Goal: Navigation & Orientation: Find specific page/section

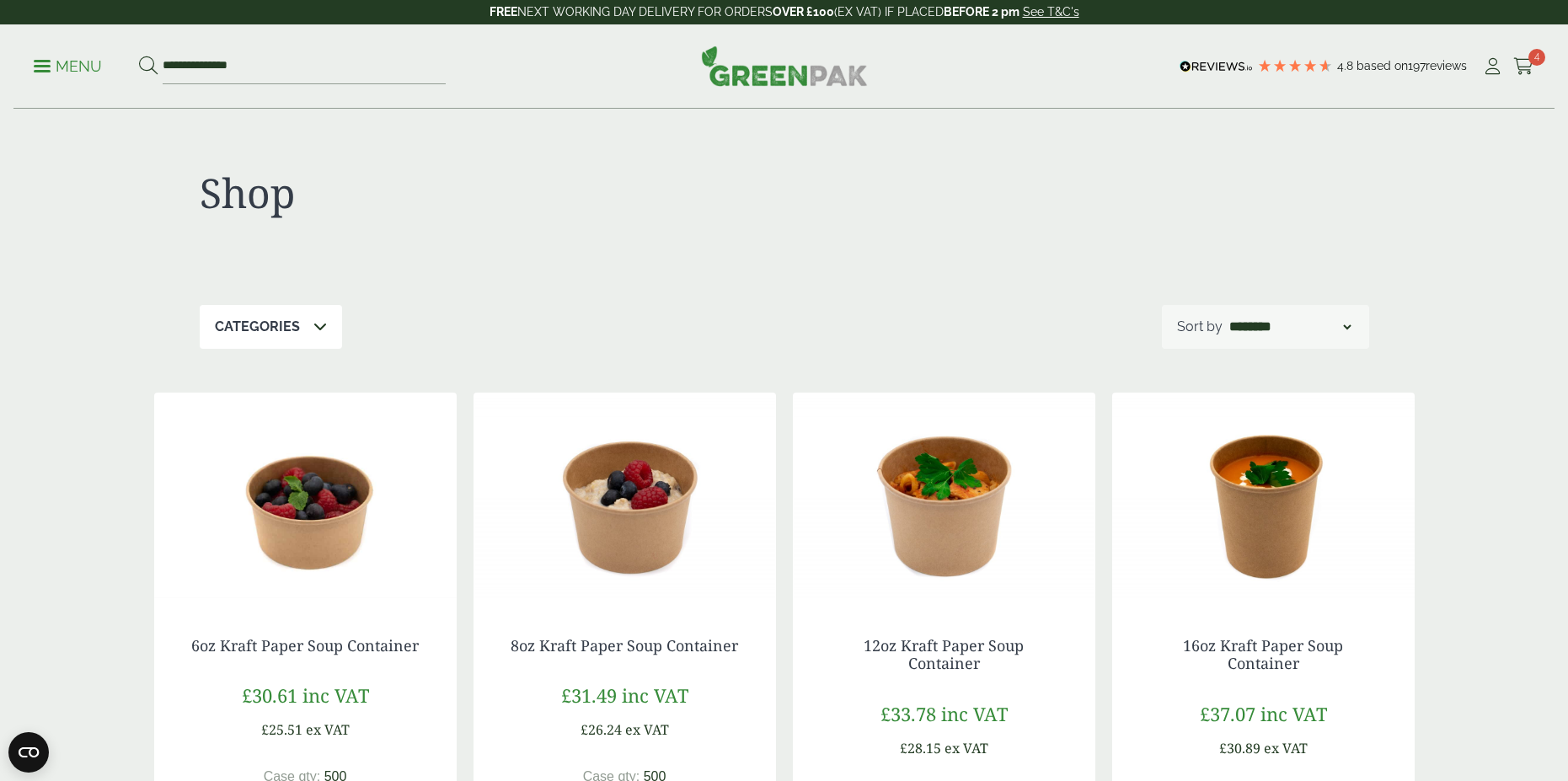
click at [59, 68] on p "Menu" at bounding box center [68, 67] width 69 height 21
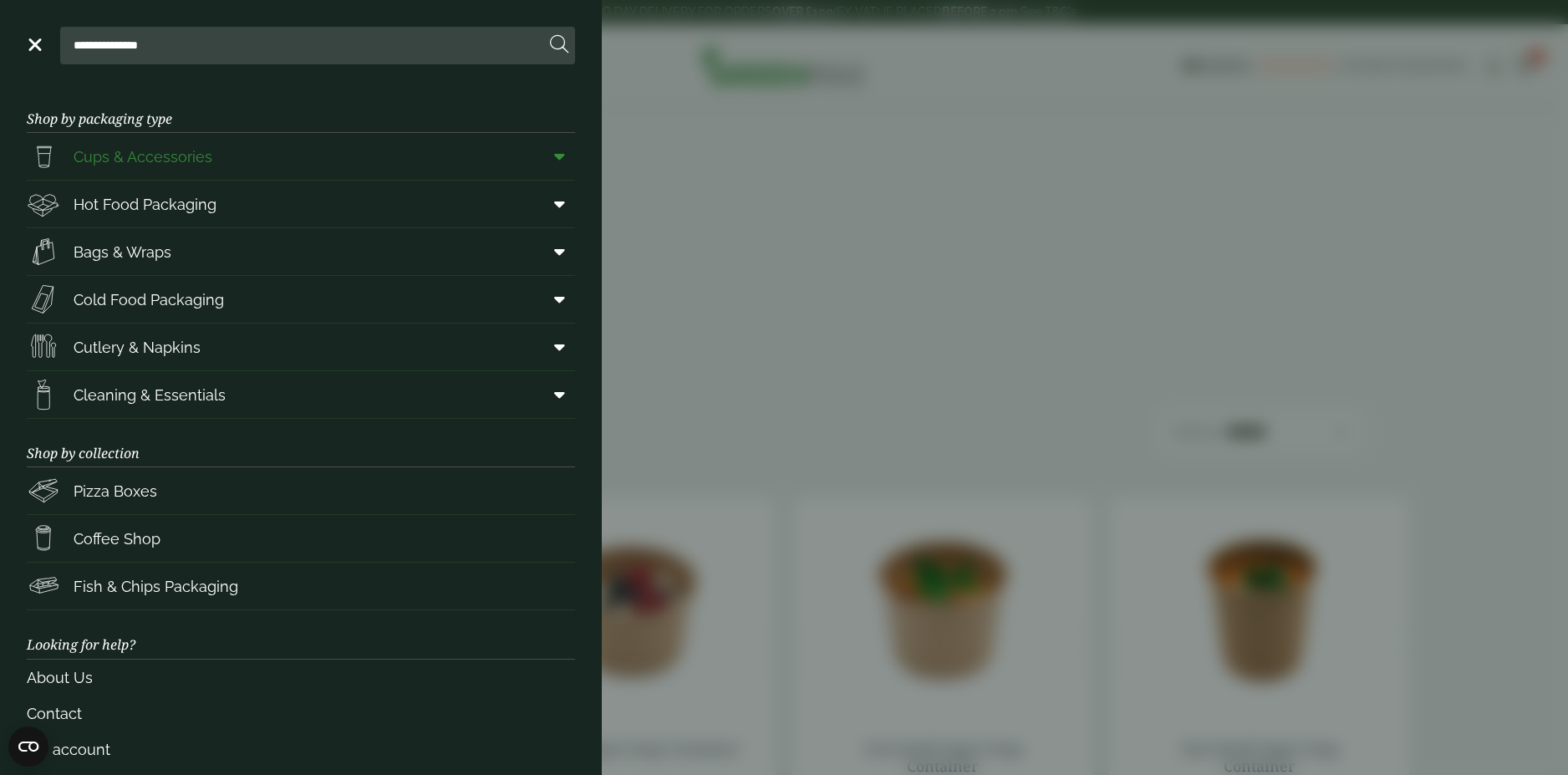
click at [92, 147] on span "Cups & Accessories" at bounding box center [143, 157] width 139 height 22
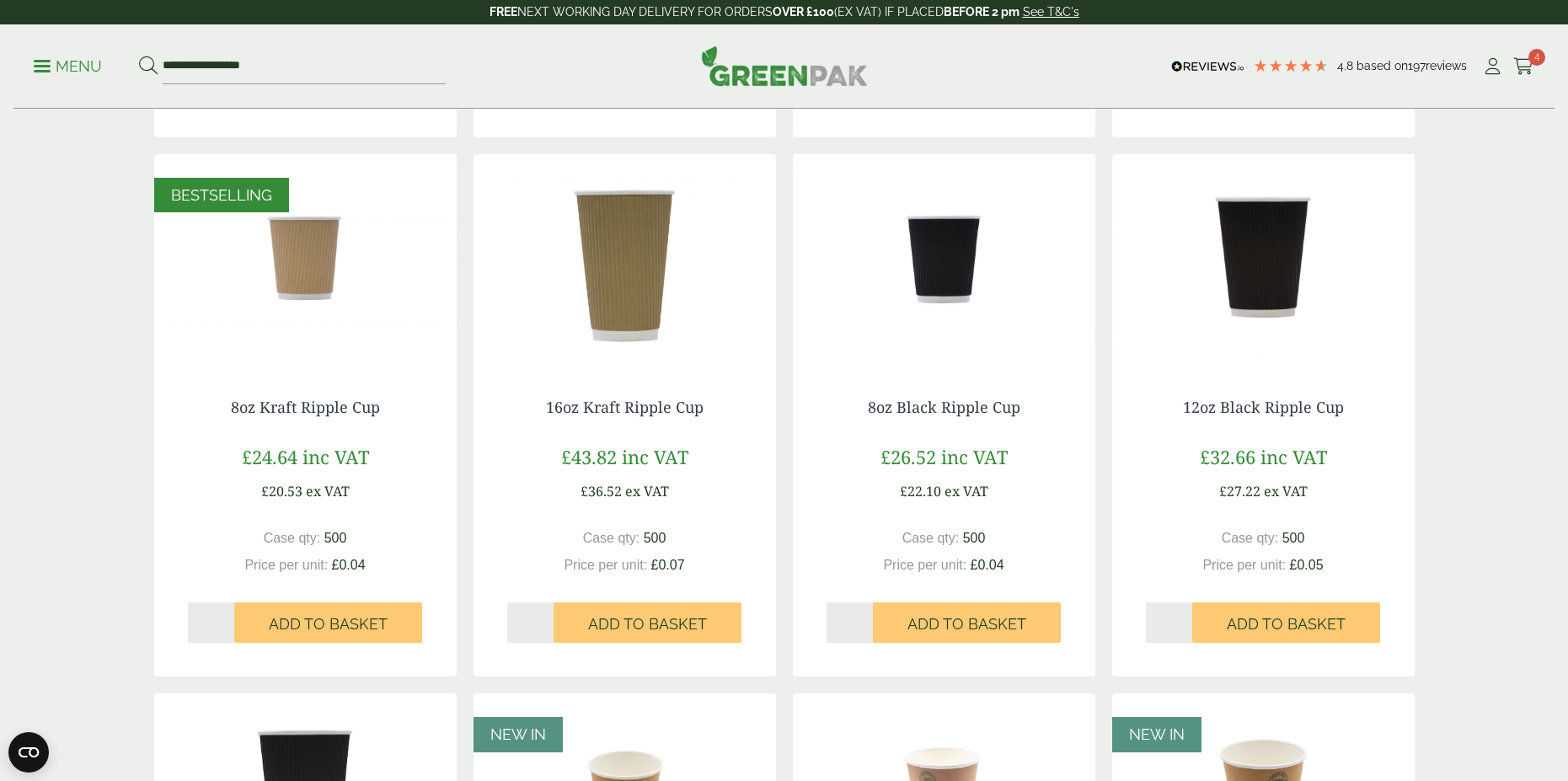
scroll to position [805, 0]
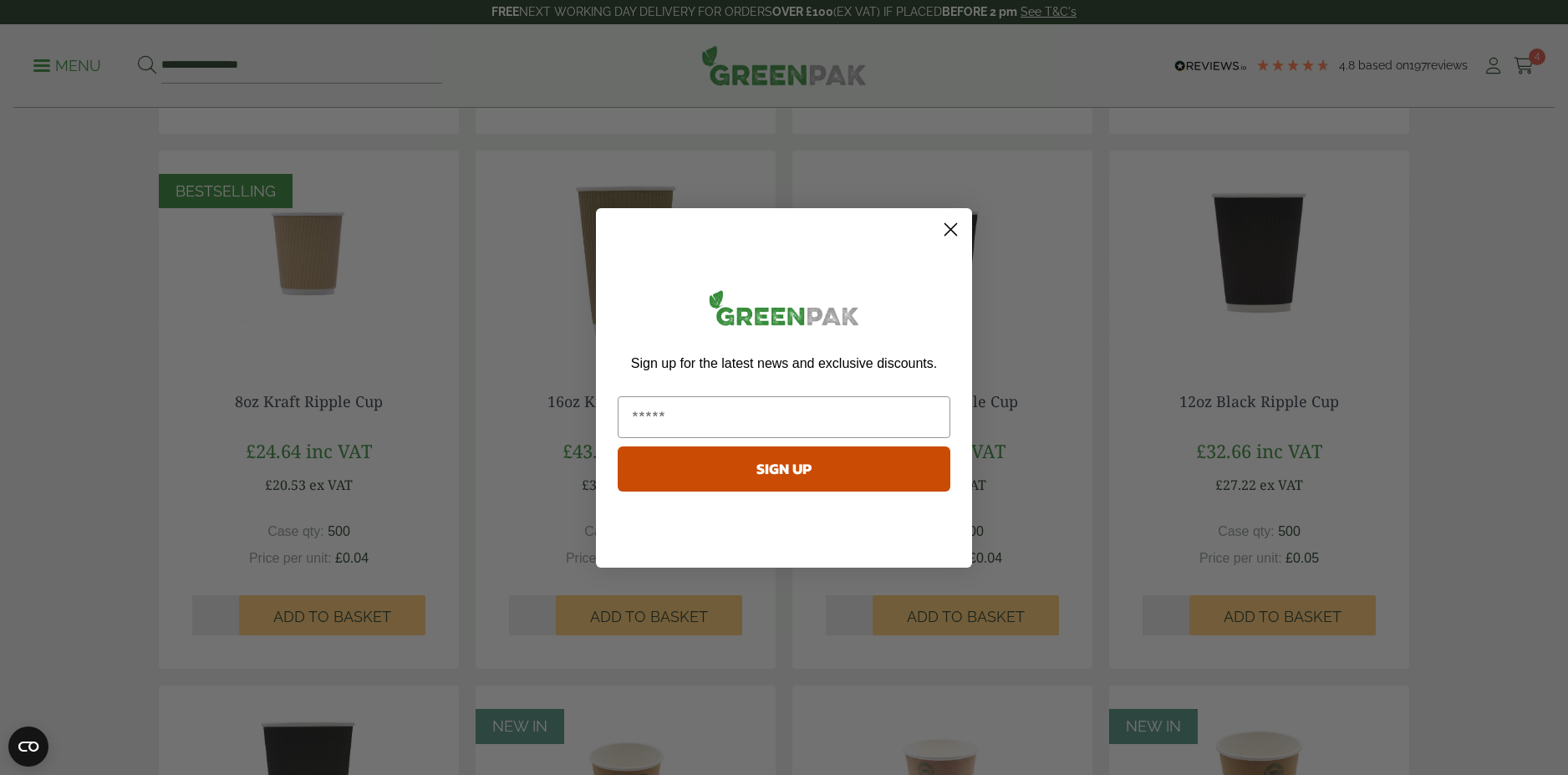
click at [958, 235] on circle "Close dialog" at bounding box center [951, 229] width 27 height 27
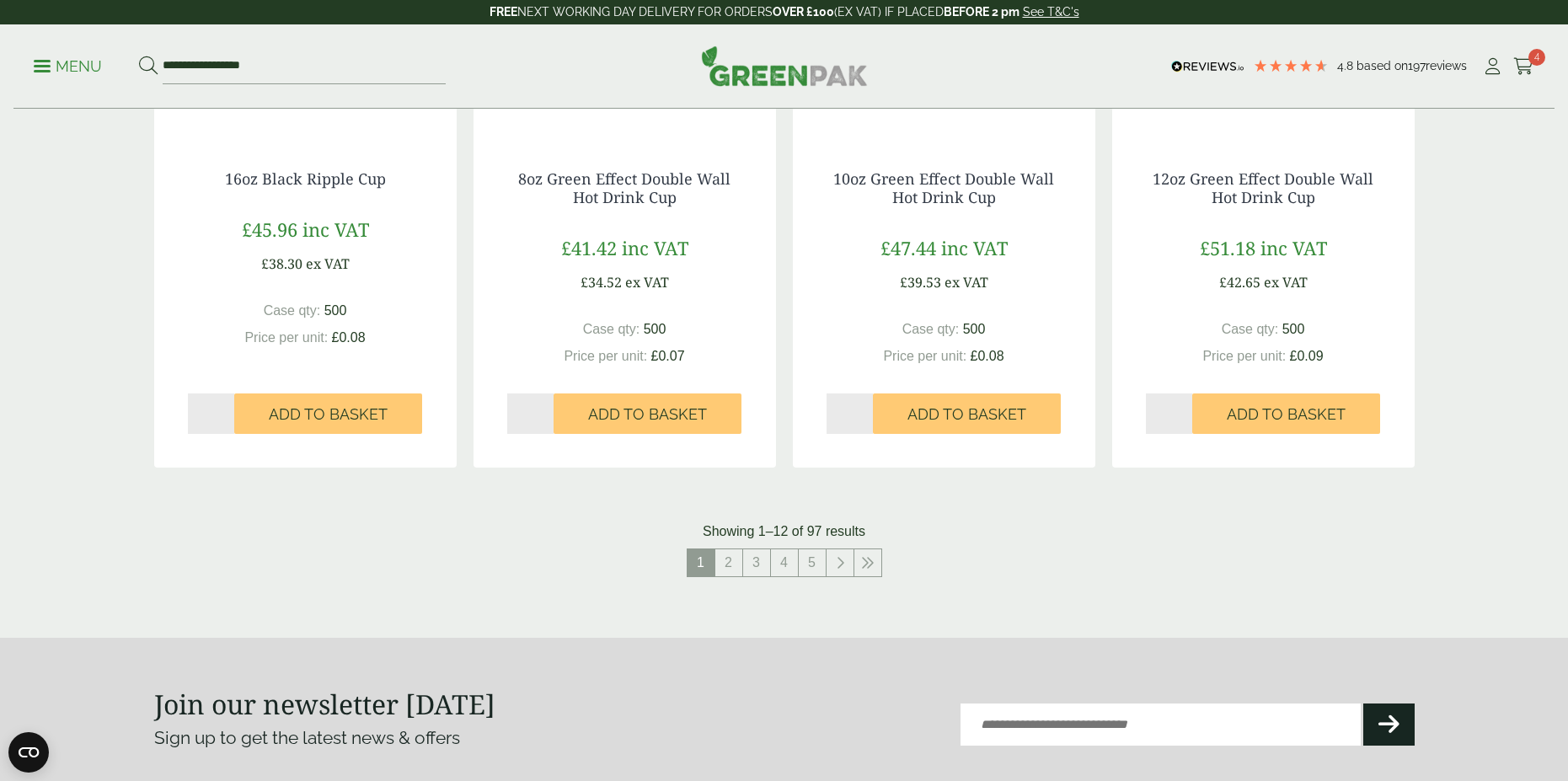
scroll to position [1589, 0]
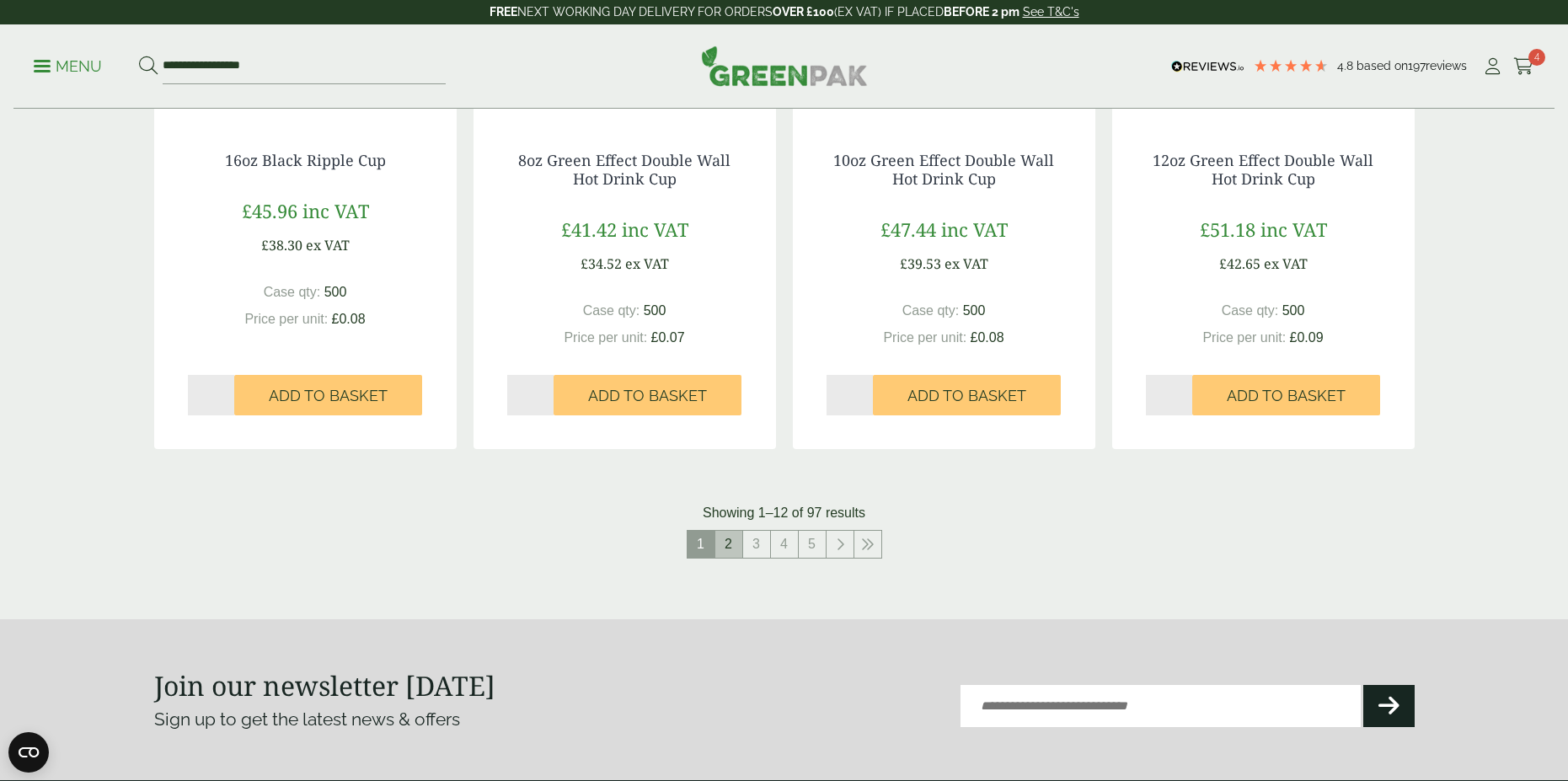
click at [737, 546] on link "2" at bounding box center [729, 545] width 27 height 27
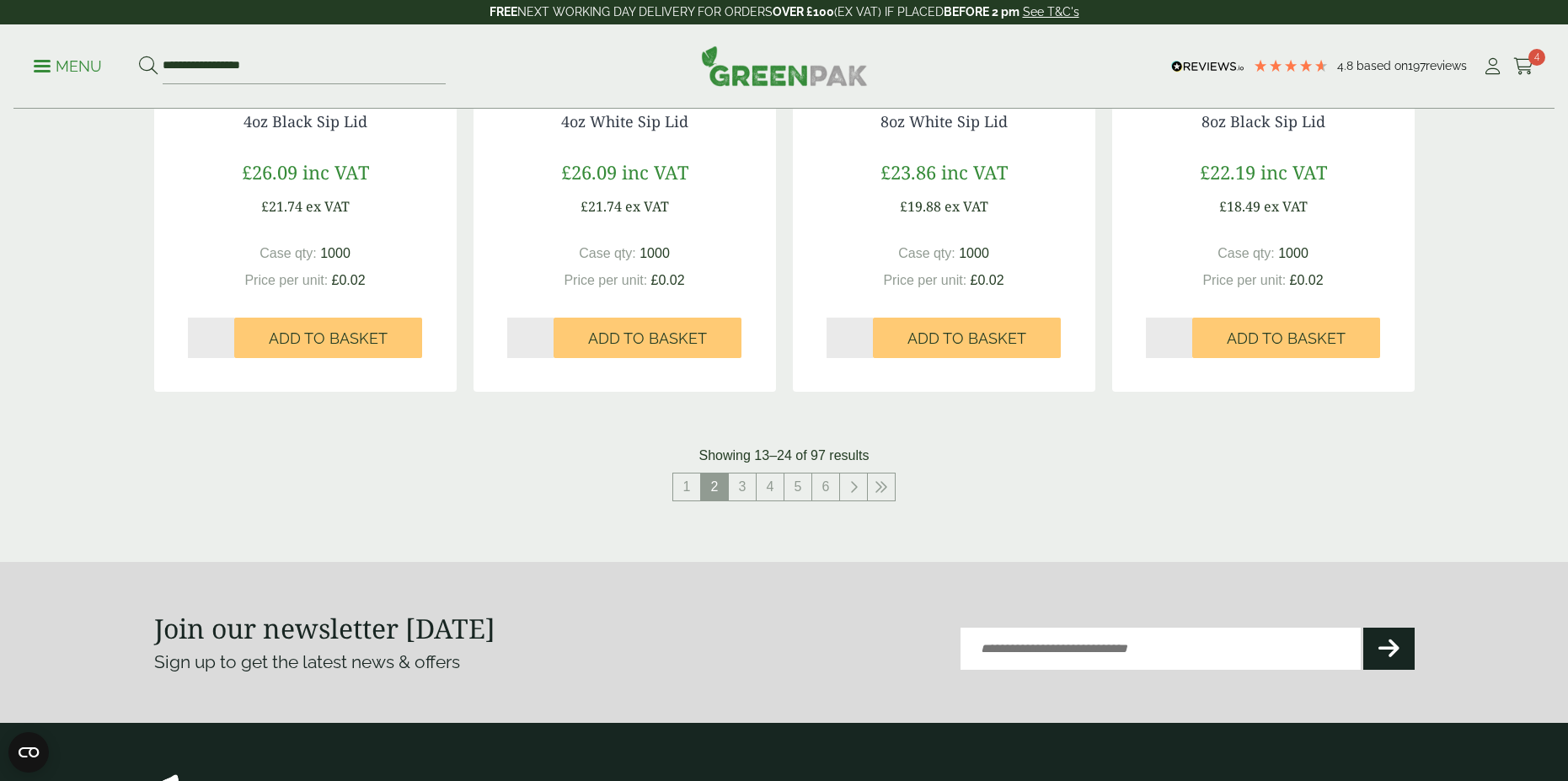
scroll to position [1656, 0]
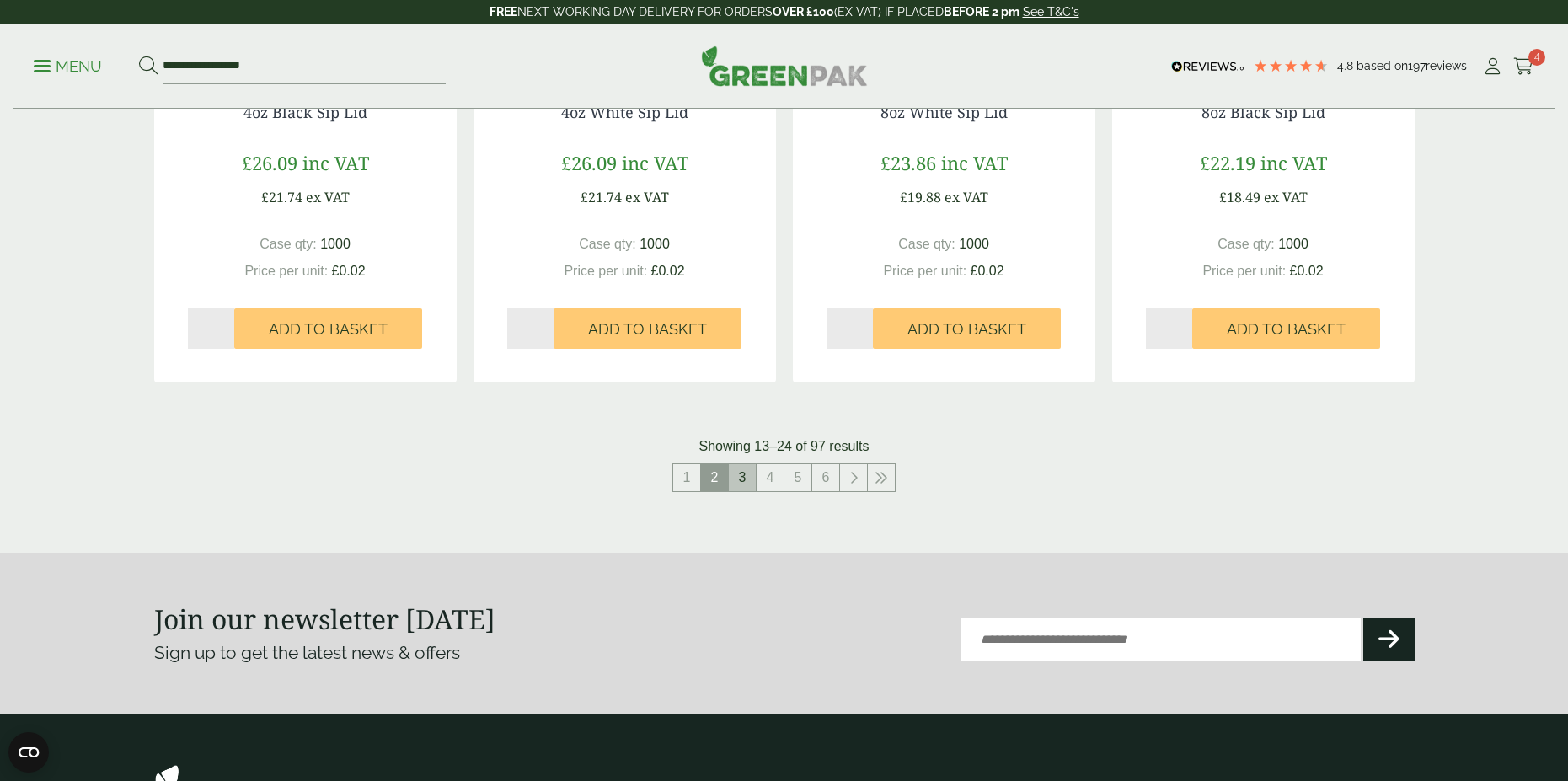
click at [745, 472] on link "3" at bounding box center [743, 478] width 27 height 27
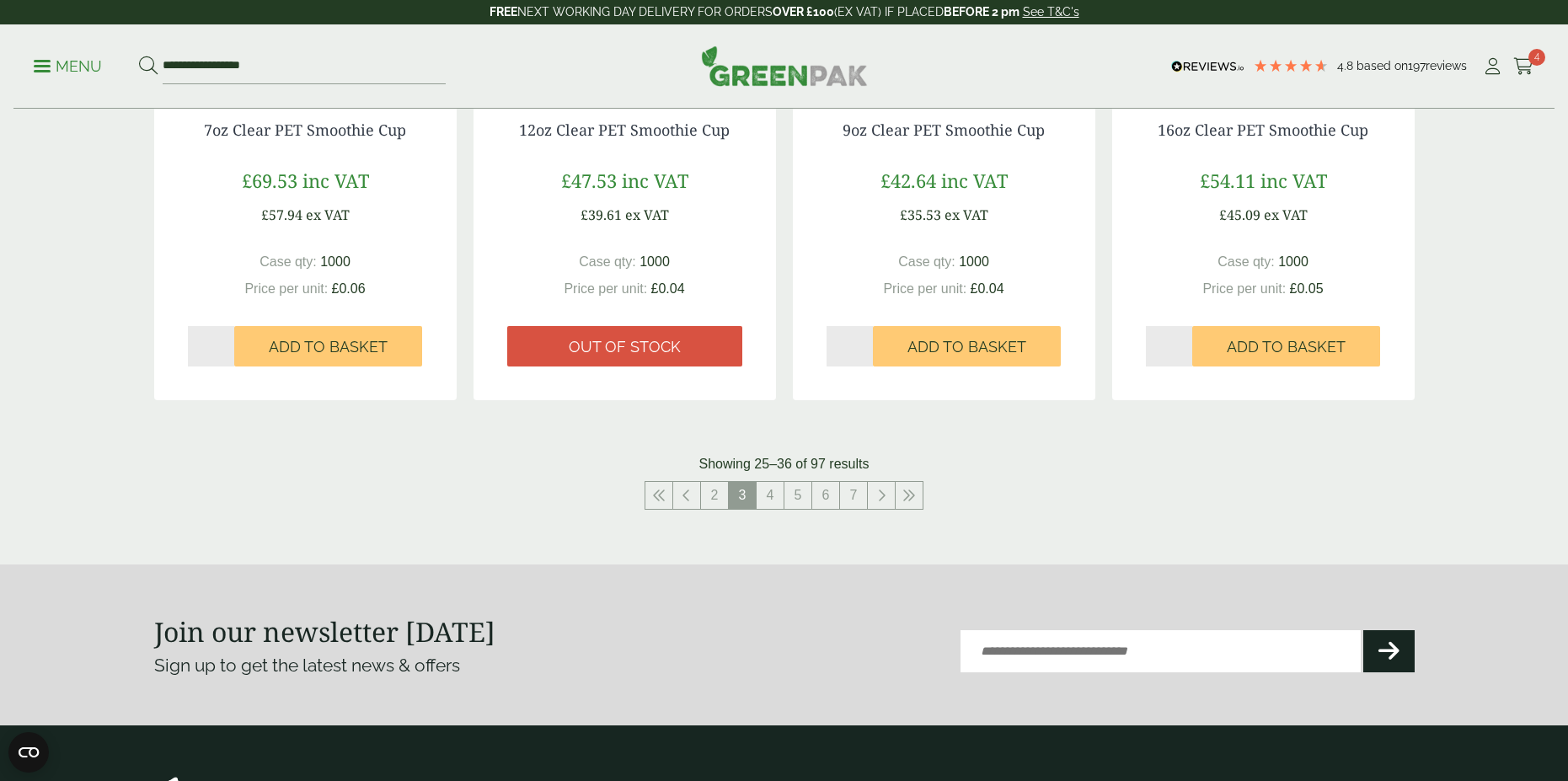
scroll to position [1625, 0]
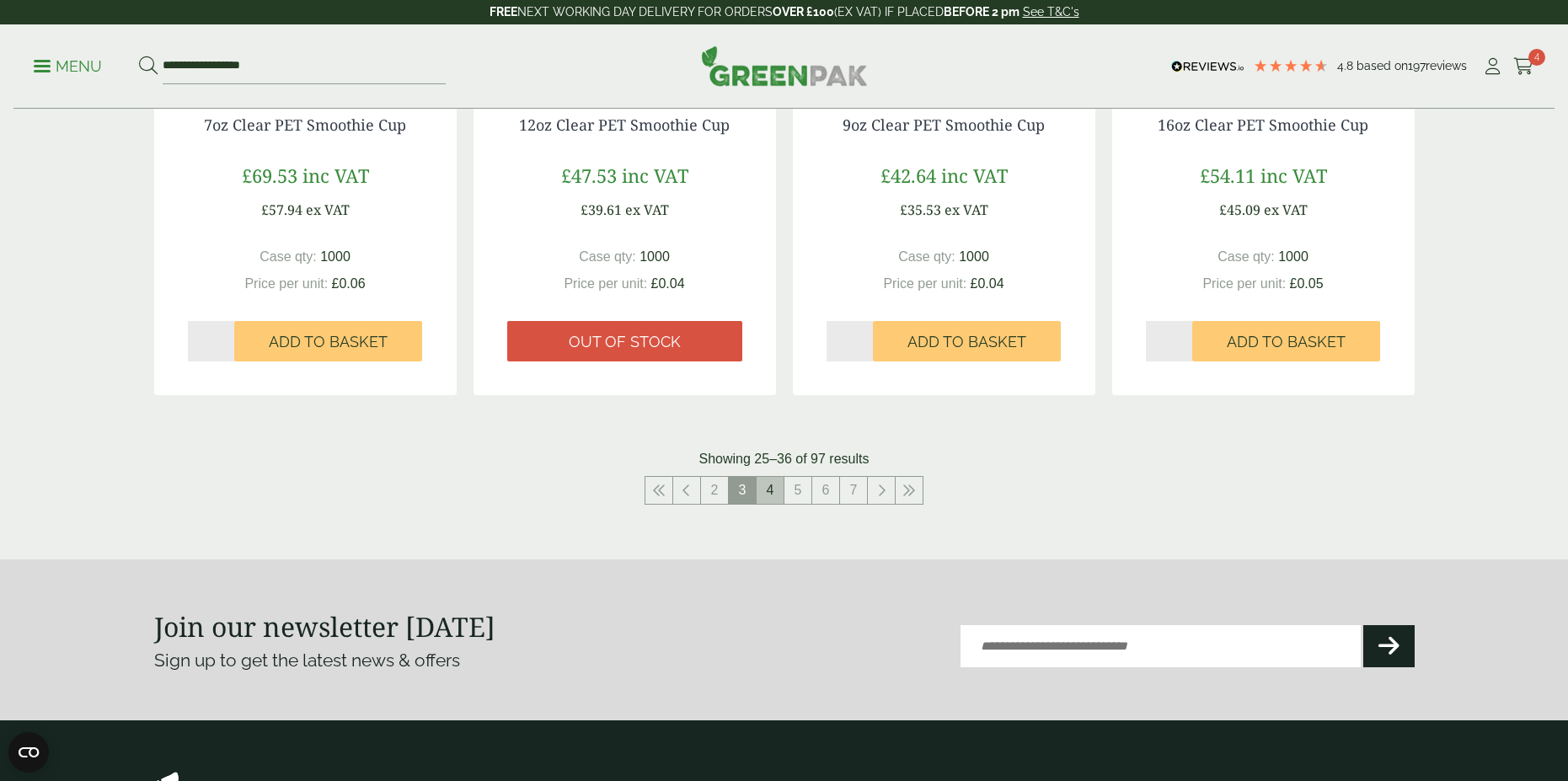
click at [760, 482] on link "4" at bounding box center [770, 491] width 27 height 27
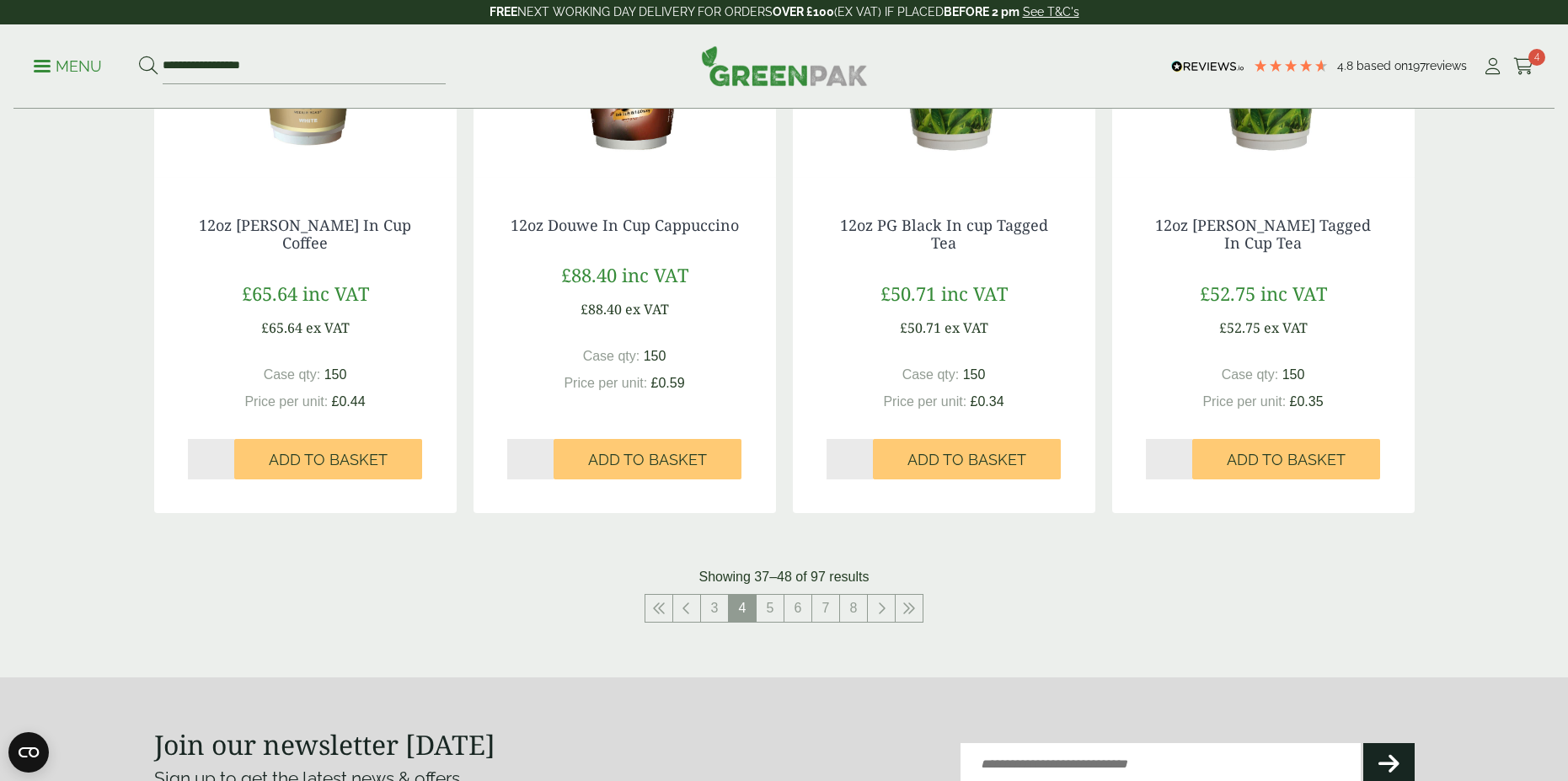
scroll to position [1603, 0]
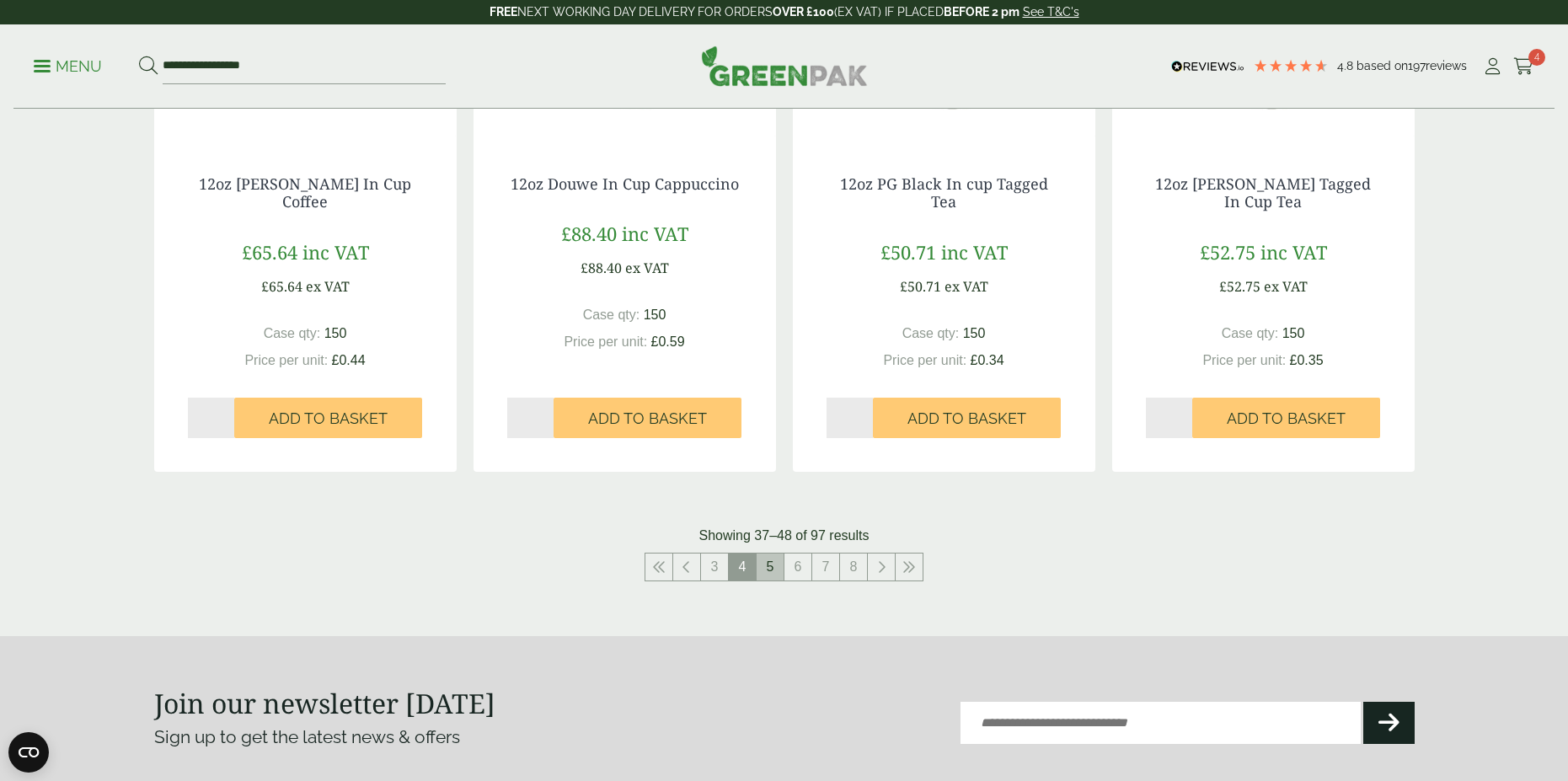
click at [768, 571] on link "5" at bounding box center [770, 567] width 27 height 27
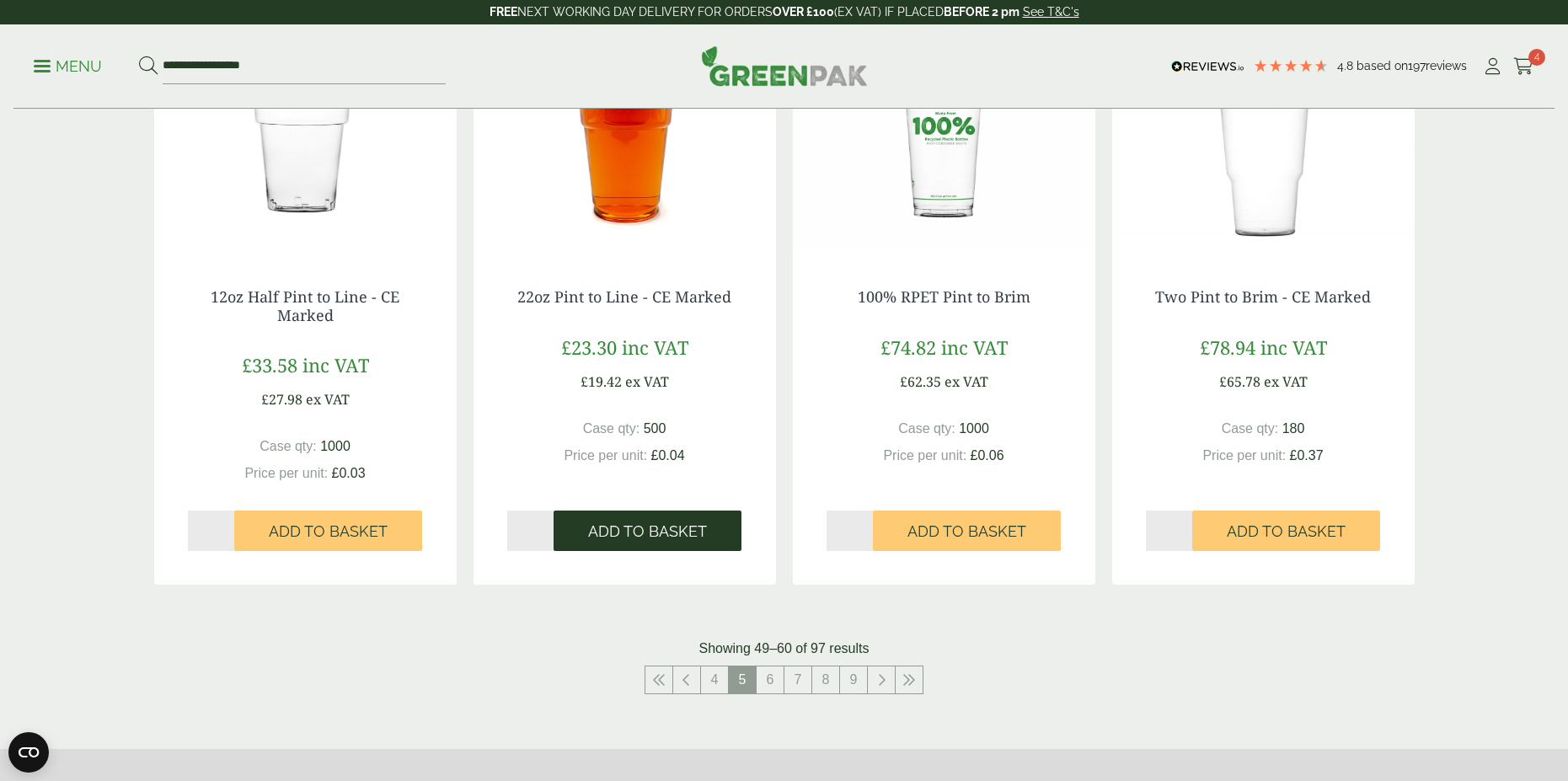
scroll to position [1472, 0]
click at [769, 678] on link "6" at bounding box center [770, 679] width 27 height 27
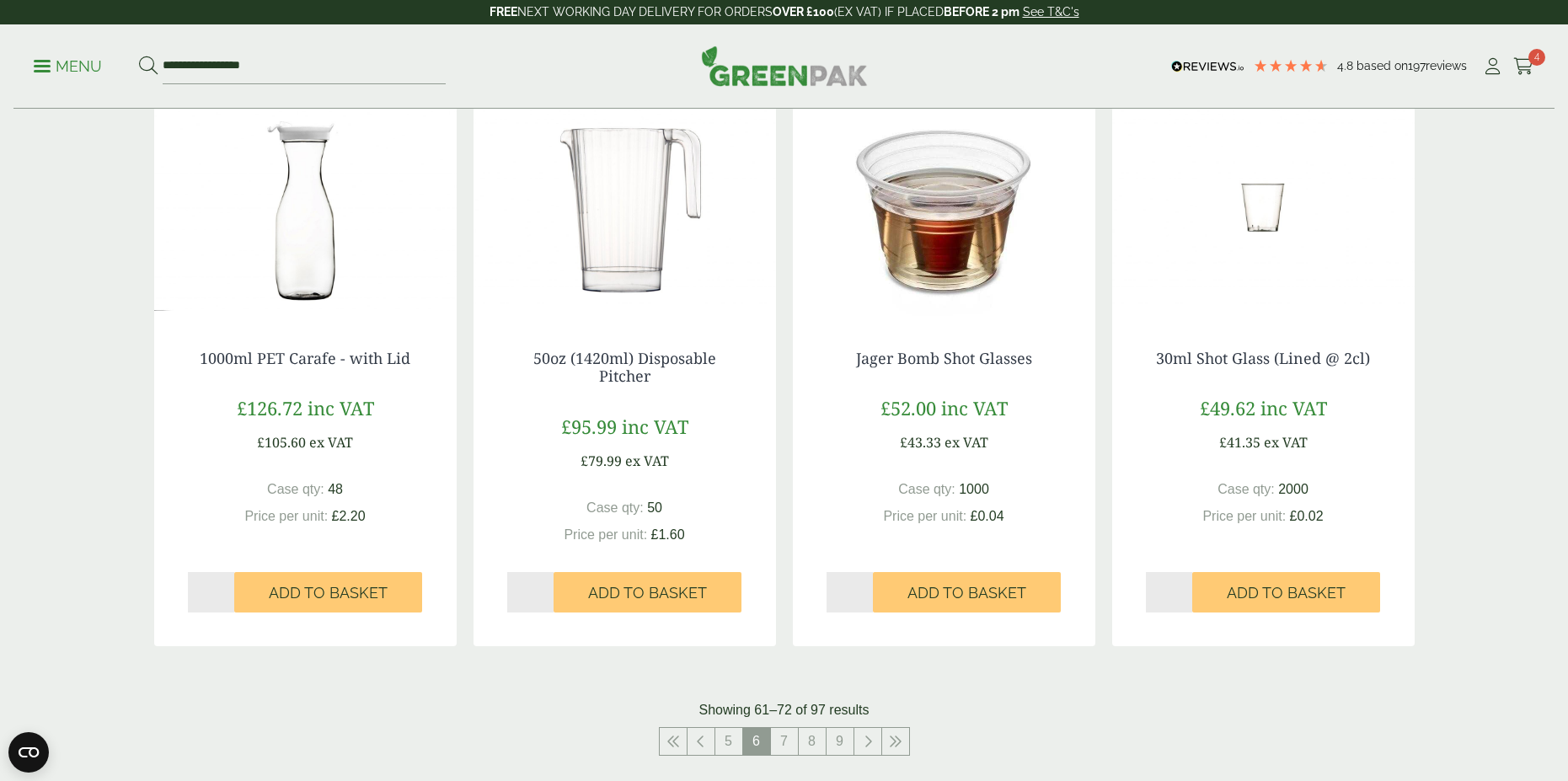
scroll to position [1440, 0]
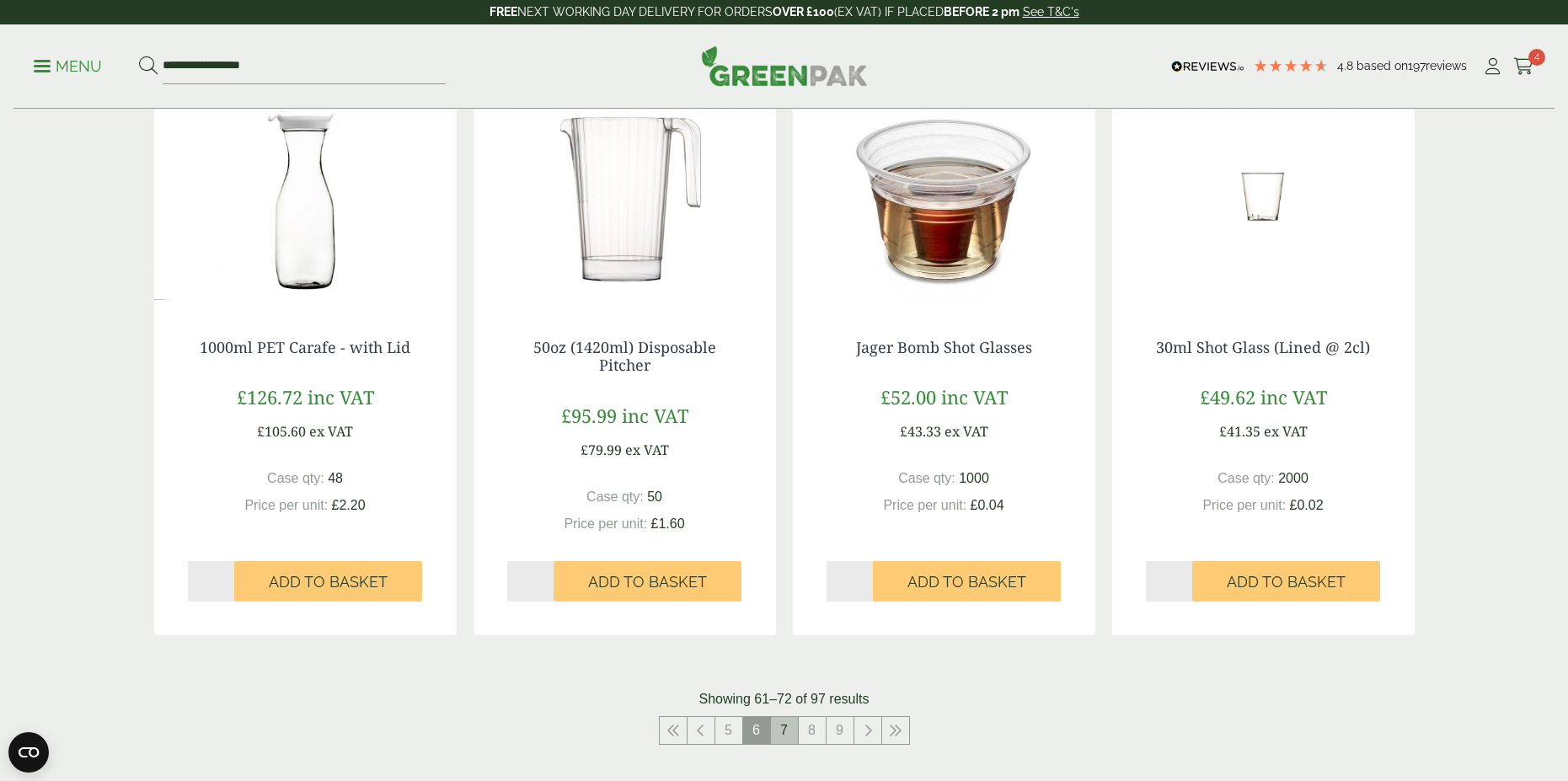
click at [790, 735] on link "7" at bounding box center [785, 731] width 27 height 27
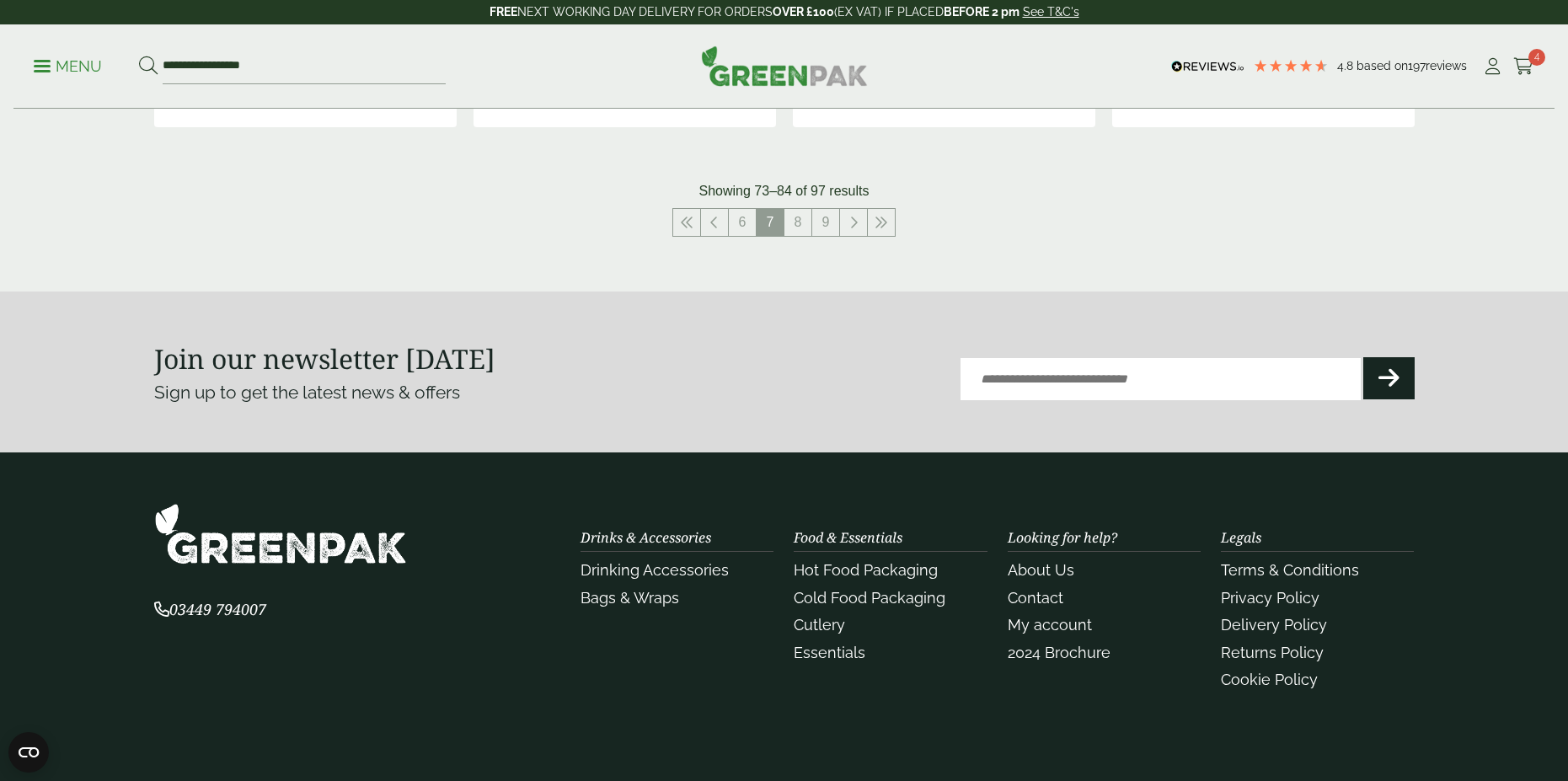
scroll to position [1934, 0]
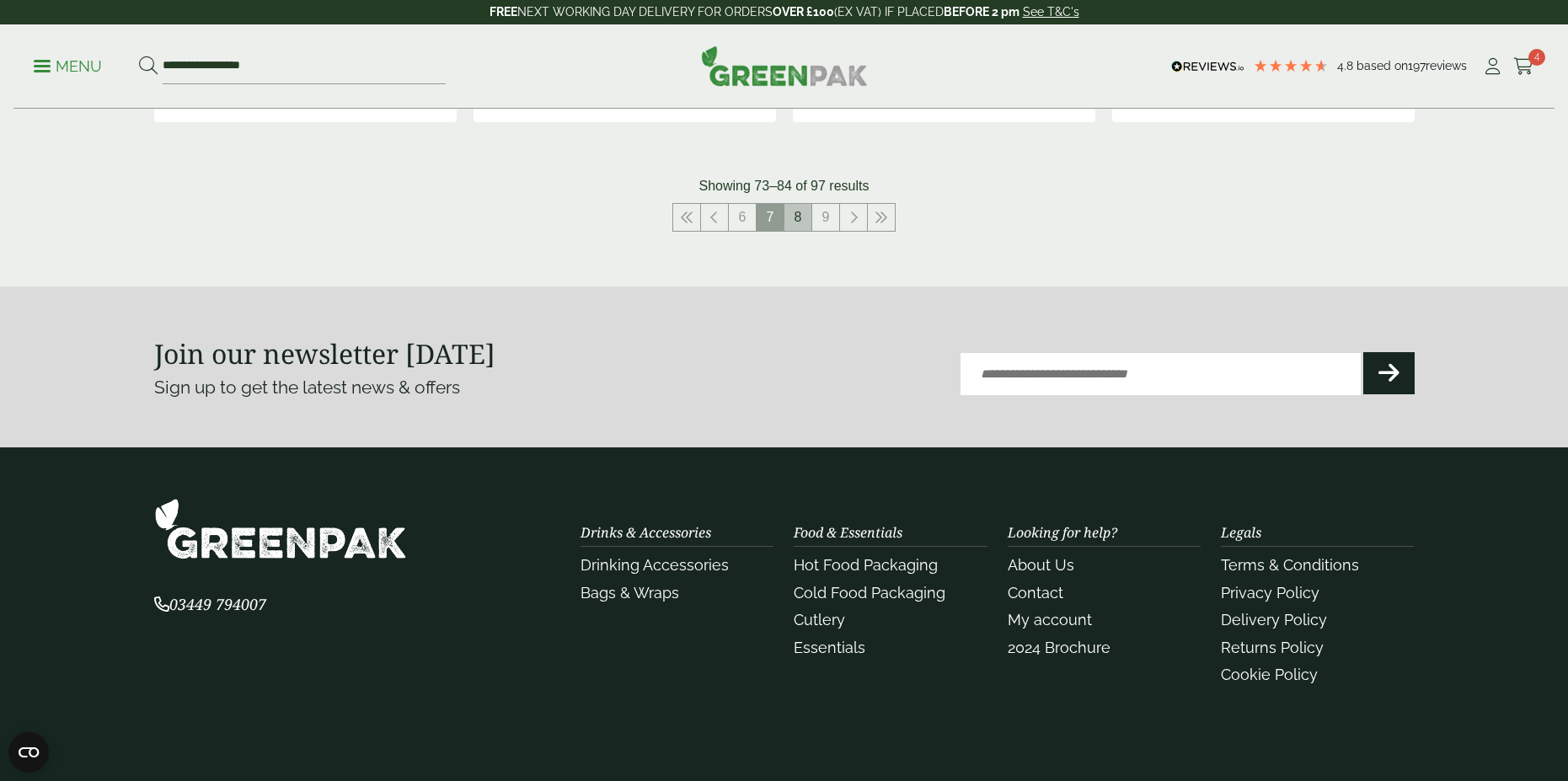
click at [790, 225] on link "8" at bounding box center [799, 218] width 27 height 27
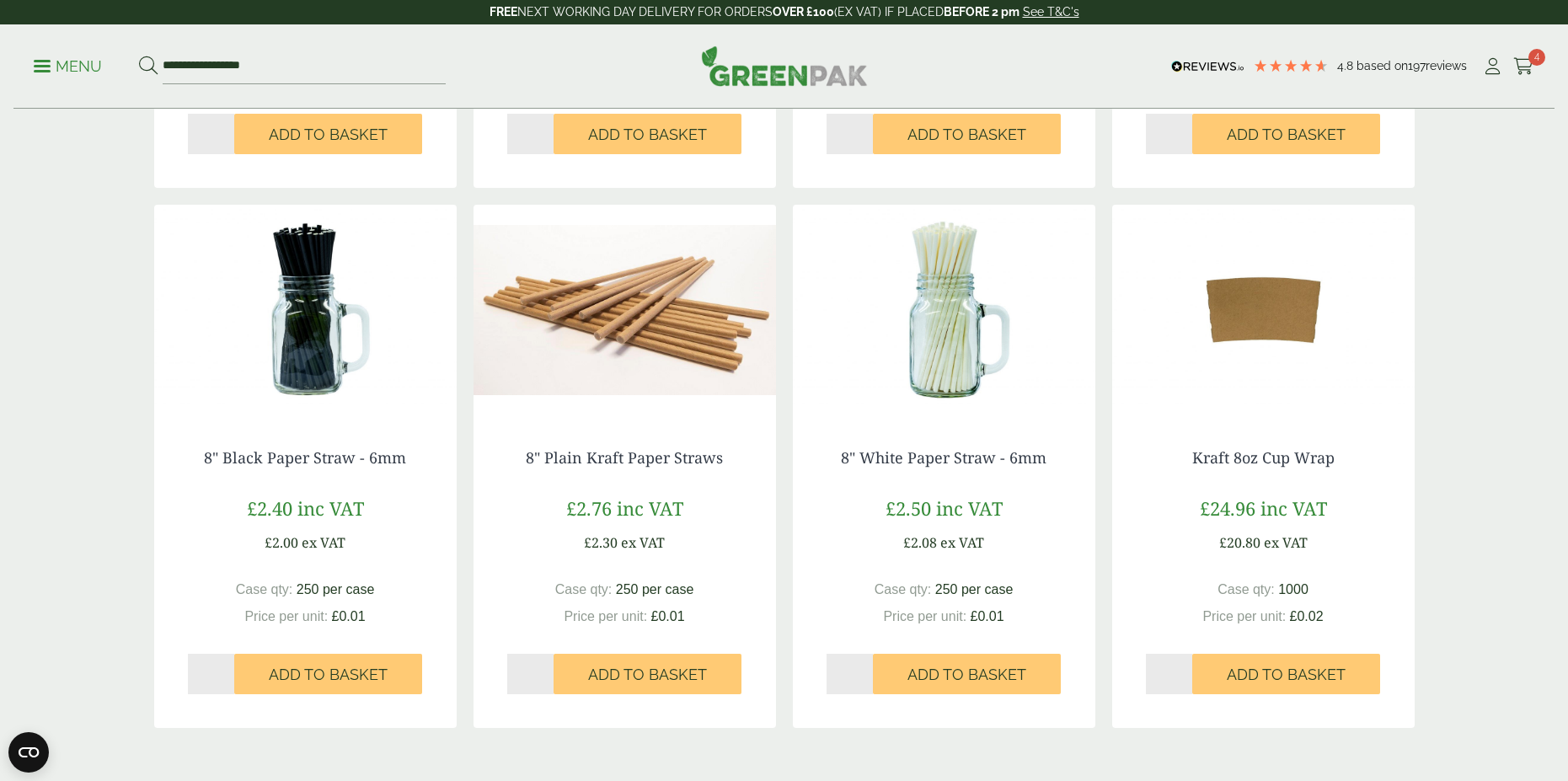
scroll to position [1760, 0]
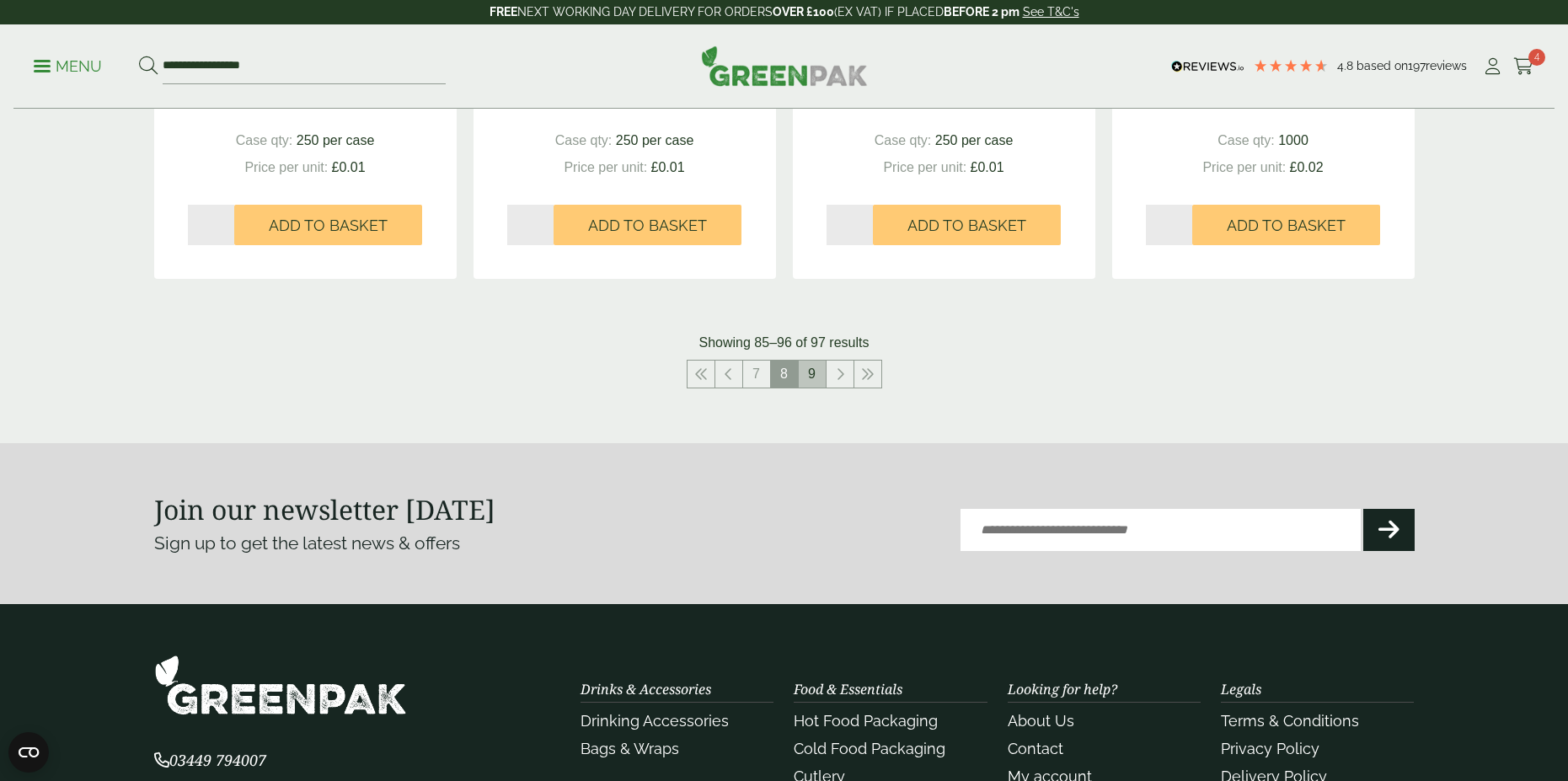
click at [810, 374] on link "9" at bounding box center [812, 374] width 27 height 27
